Goal: Information Seeking & Learning: Learn about a topic

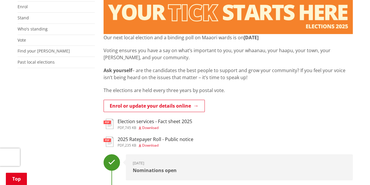
scroll to position [132, 0]
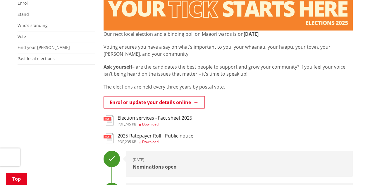
click at [41, 25] on link "Who's standing" at bounding box center [33, 26] width 30 height 6
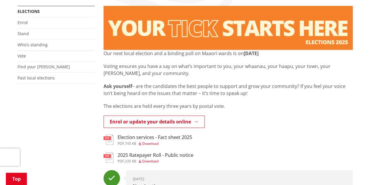
scroll to position [267, 0]
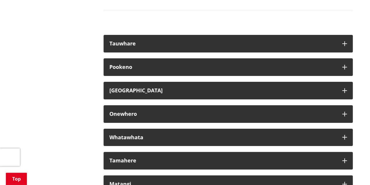
scroll to position [3324, 0]
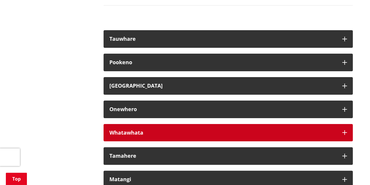
click at [338, 141] on button "Whatawhata" at bounding box center [228, 133] width 249 height 18
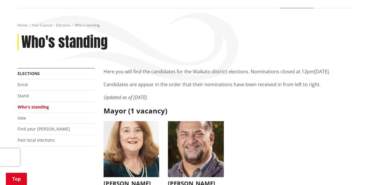
scroll to position [0, 0]
